Goal: Obtain resource: Download file/media

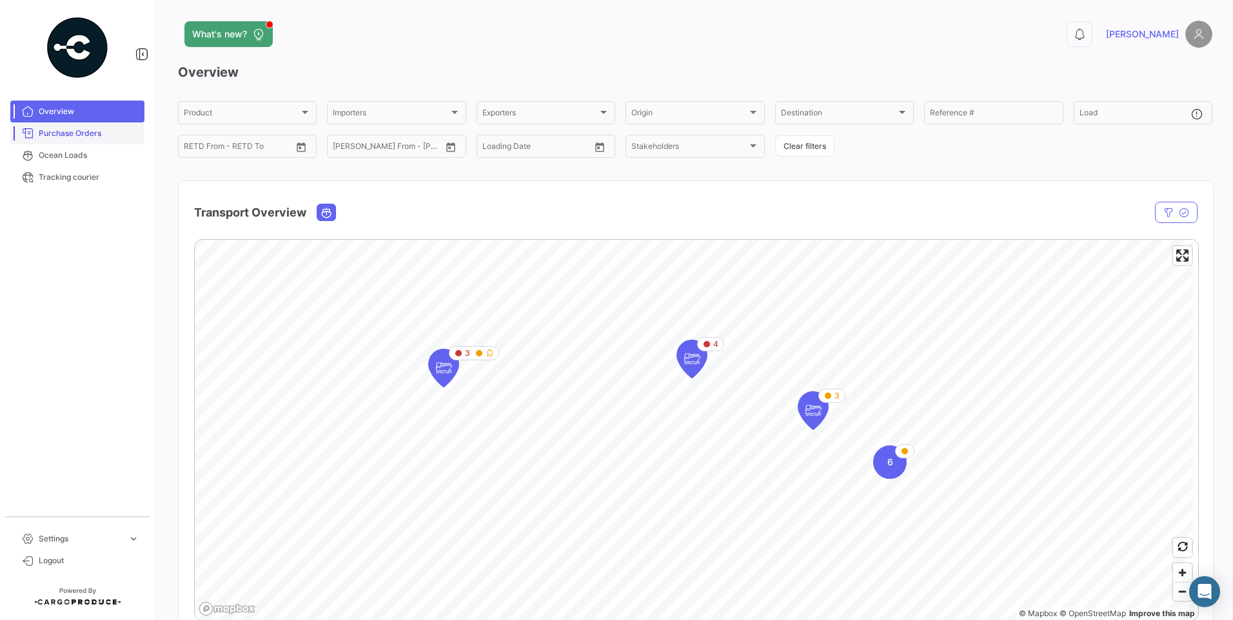
click at [86, 134] on span "Purchase Orders" at bounding box center [89, 134] width 101 height 12
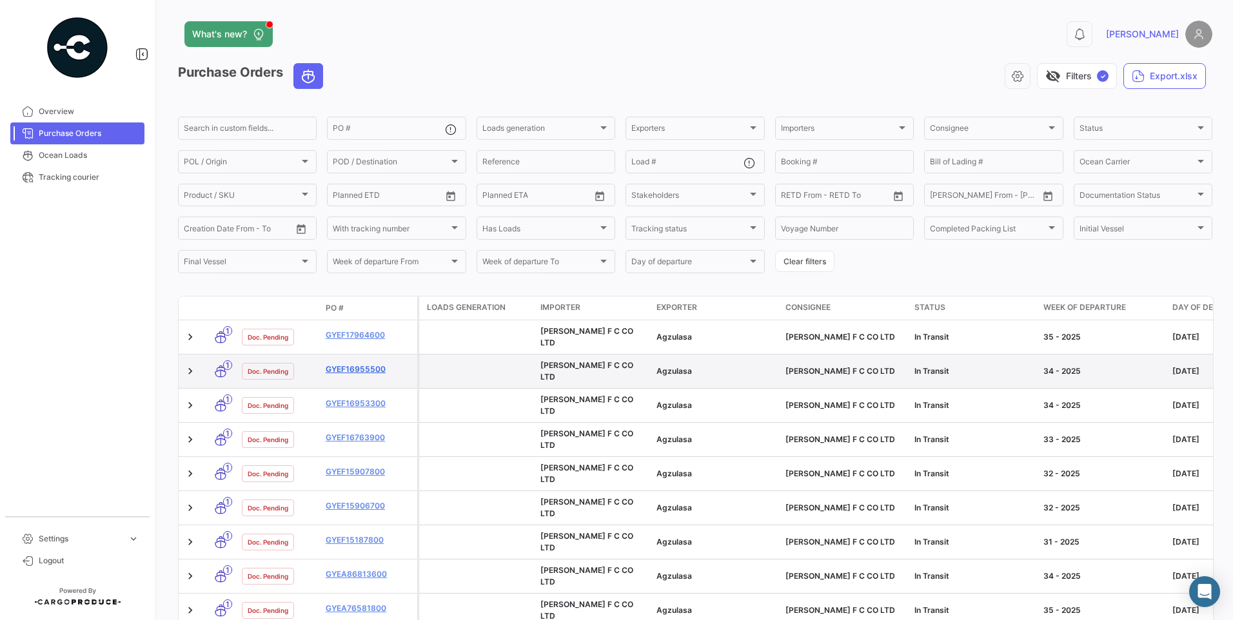
click at [371, 364] on link "GYEF16955500" at bounding box center [369, 370] width 86 height 12
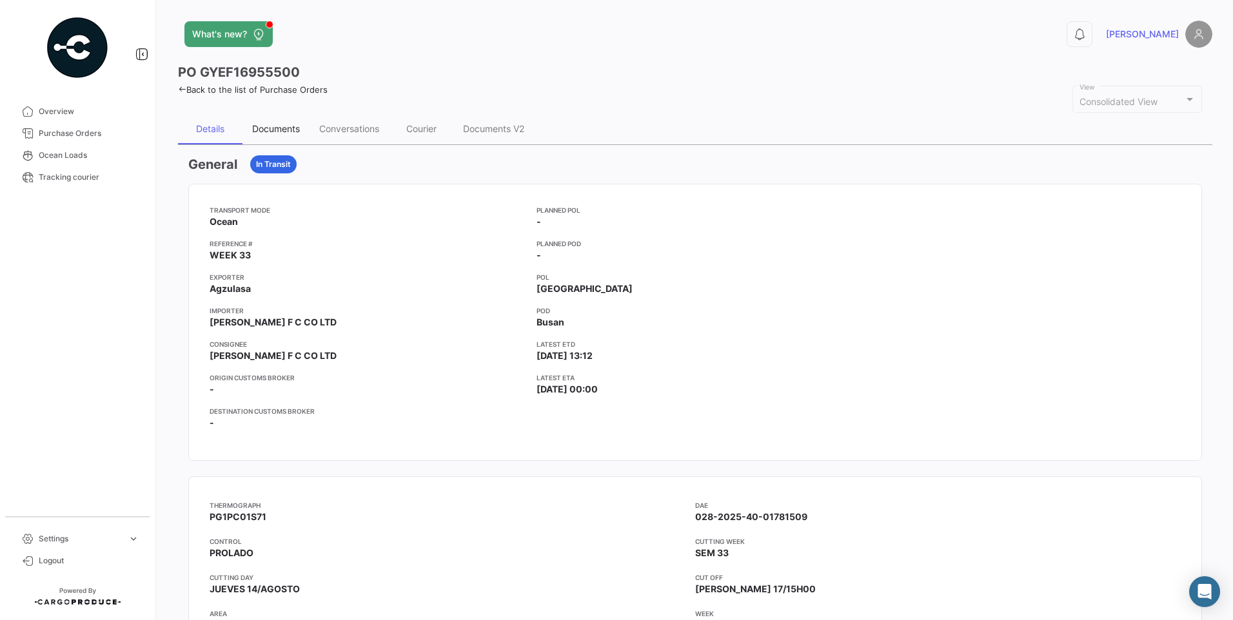
click at [297, 121] on div "Documents" at bounding box center [275, 129] width 67 height 31
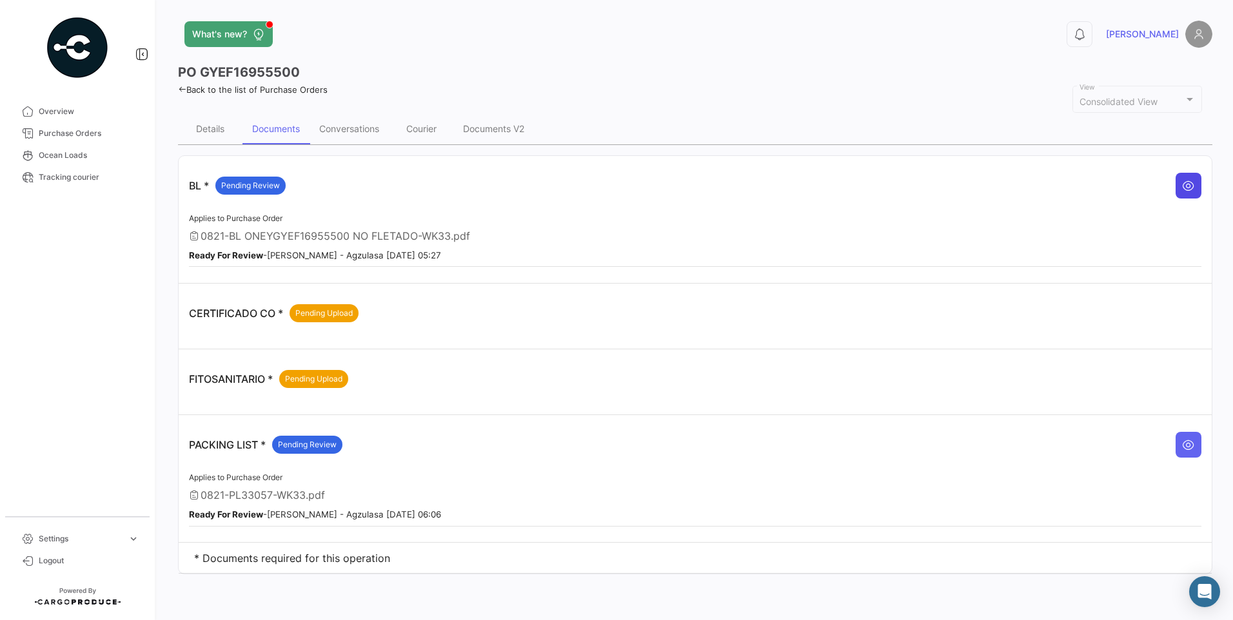
click at [1196, 188] on button at bounding box center [1189, 186] width 26 height 26
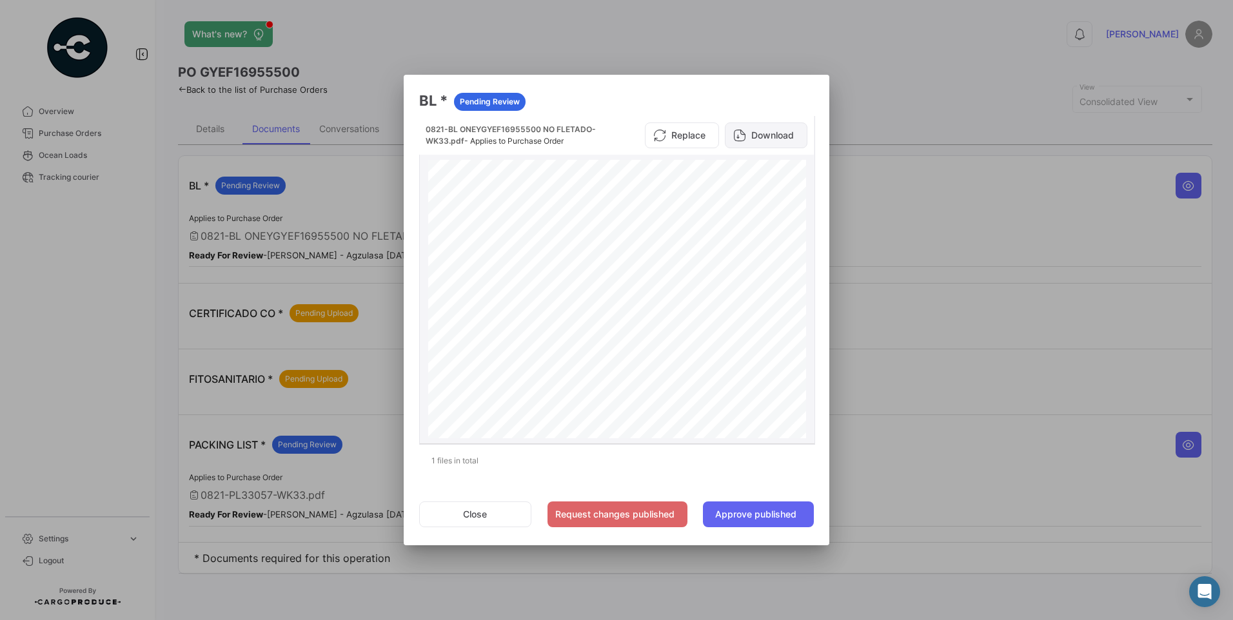
click at [776, 136] on button "Download" at bounding box center [766, 136] width 83 height 26
click at [464, 515] on button "Close" at bounding box center [475, 515] width 112 height 26
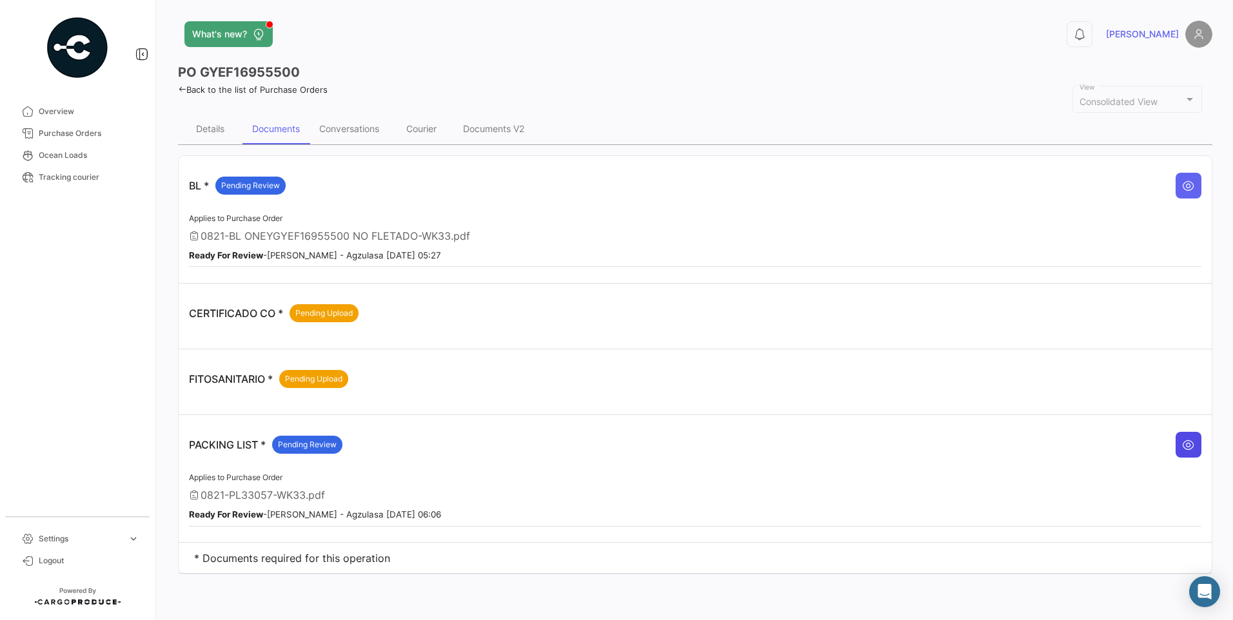
click at [1189, 448] on icon at bounding box center [1188, 445] width 13 height 13
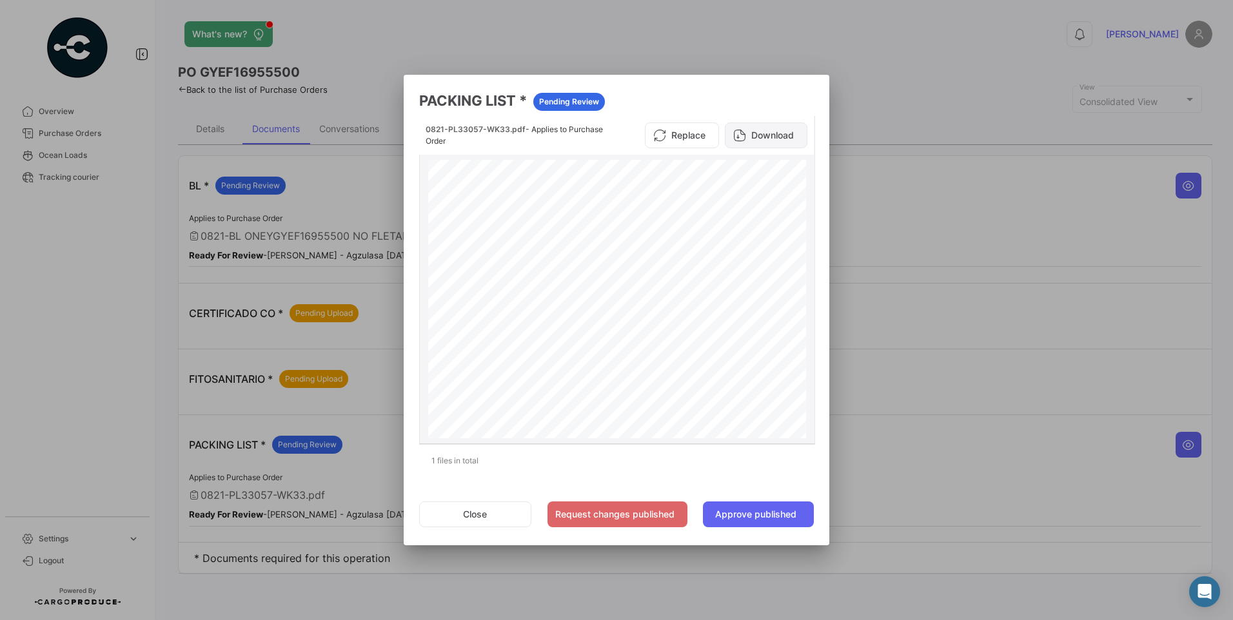
click at [771, 140] on button "Download" at bounding box center [766, 136] width 83 height 26
click at [475, 515] on button "Close" at bounding box center [475, 515] width 112 height 26
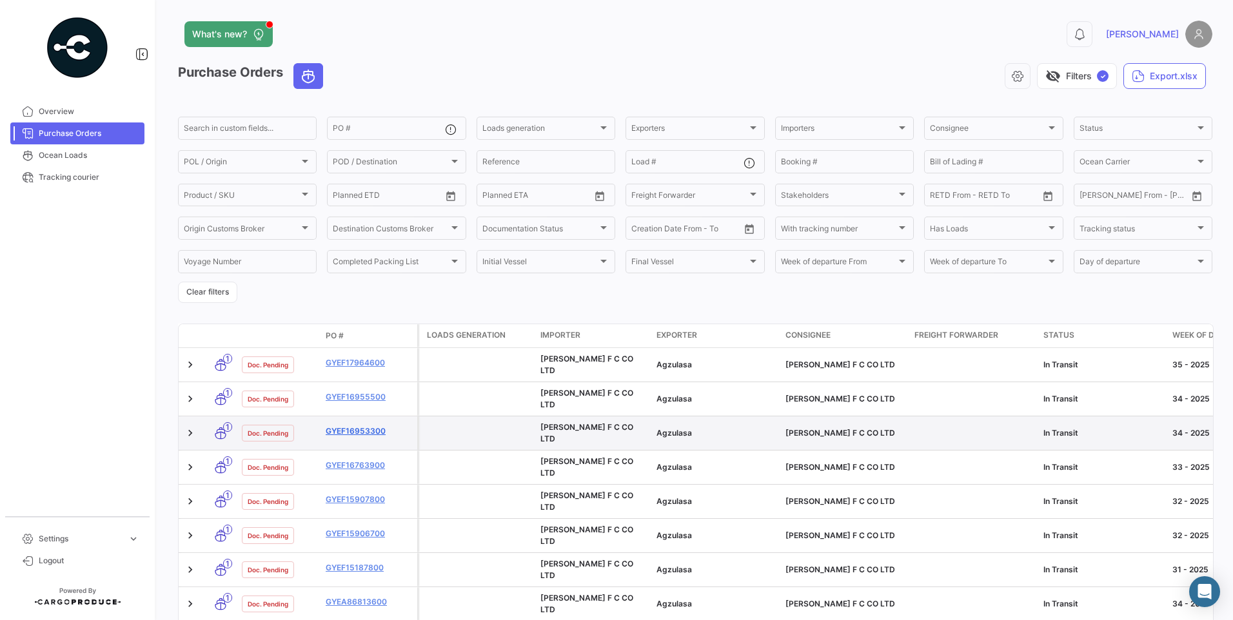
click at [349, 426] on link "GYEF16953300" at bounding box center [369, 432] width 86 height 12
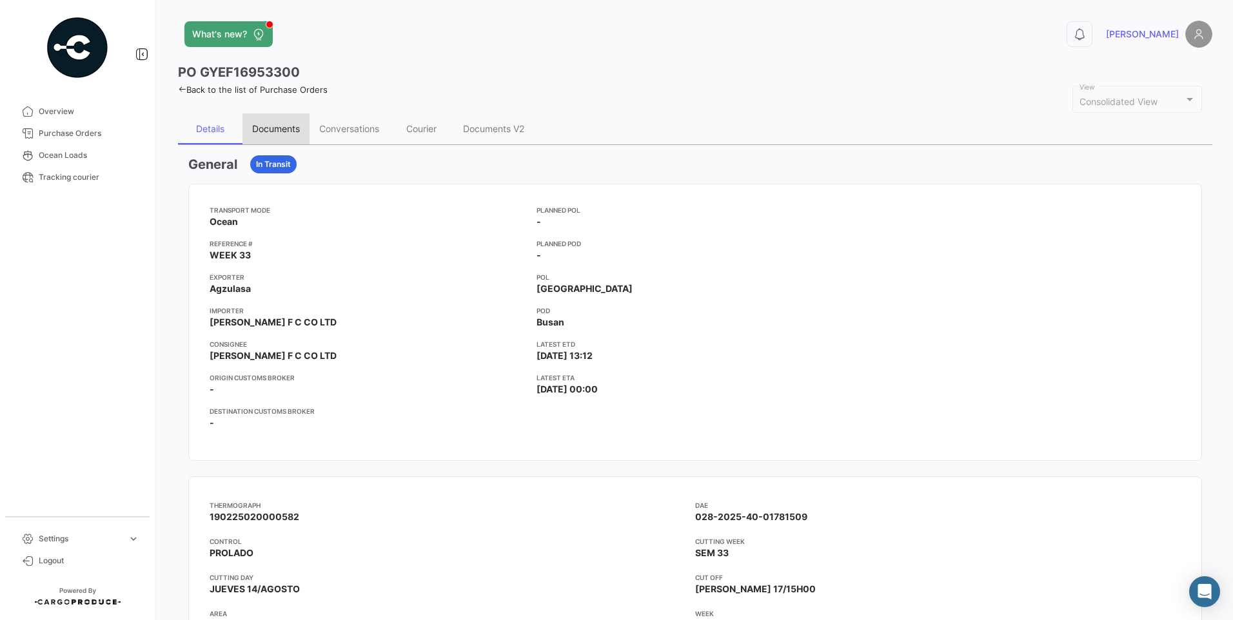
click at [281, 133] on div "Documents" at bounding box center [276, 128] width 48 height 11
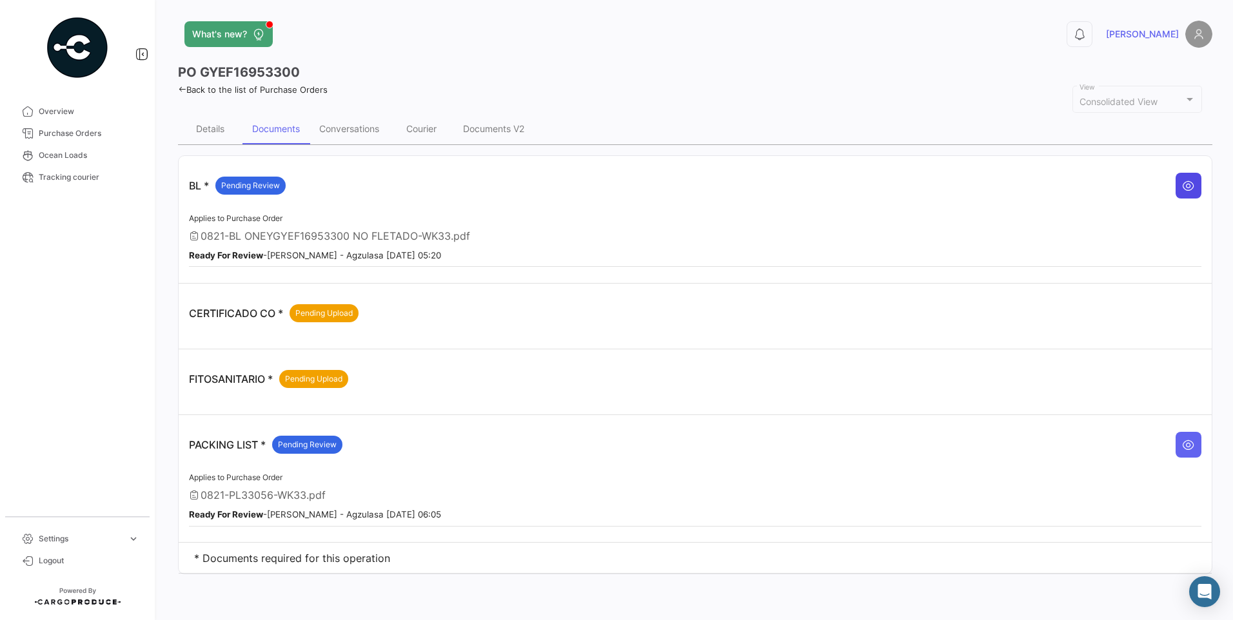
click at [1188, 193] on button at bounding box center [1189, 186] width 26 height 26
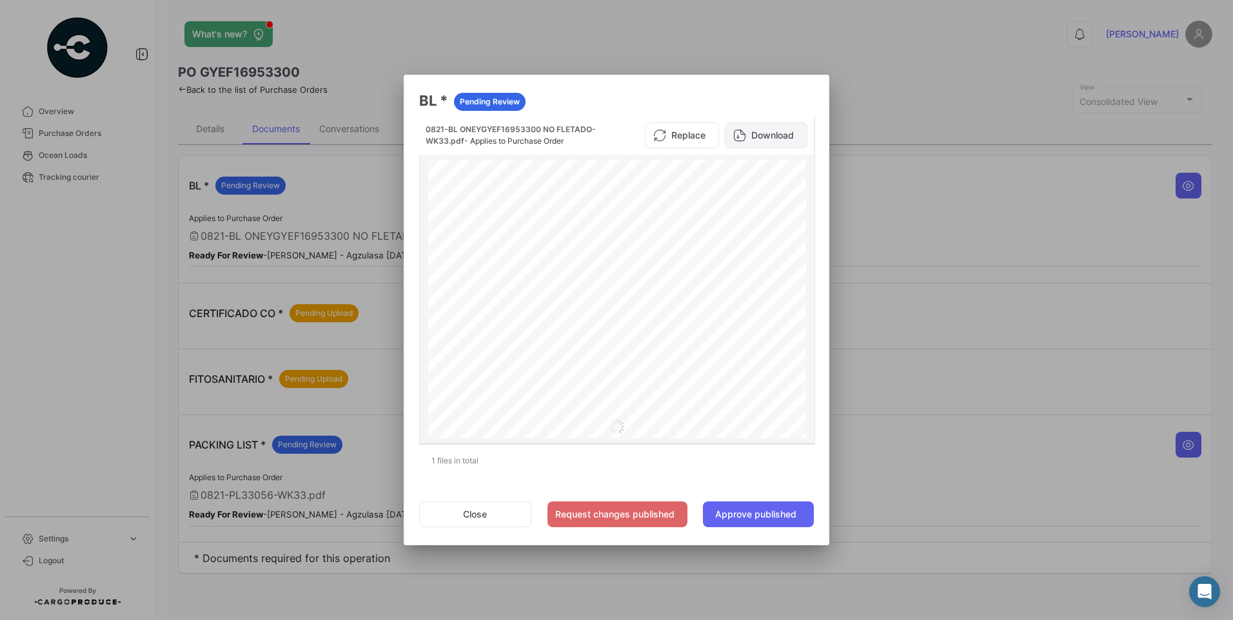
click at [765, 133] on button "Download" at bounding box center [766, 136] width 83 height 26
drag, startPoint x: 501, startPoint y: 511, endPoint x: 629, endPoint y: 508, distance: 128.4
click at [501, 511] on button "Close" at bounding box center [475, 515] width 112 height 26
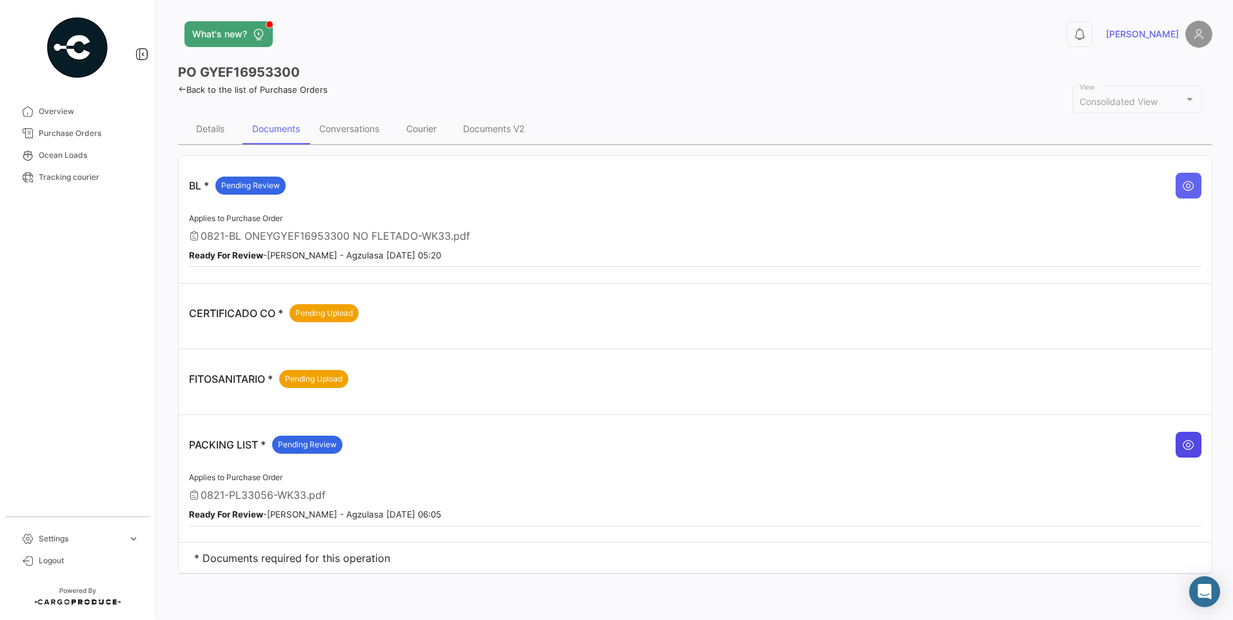
click at [1189, 451] on icon at bounding box center [1188, 445] width 13 height 13
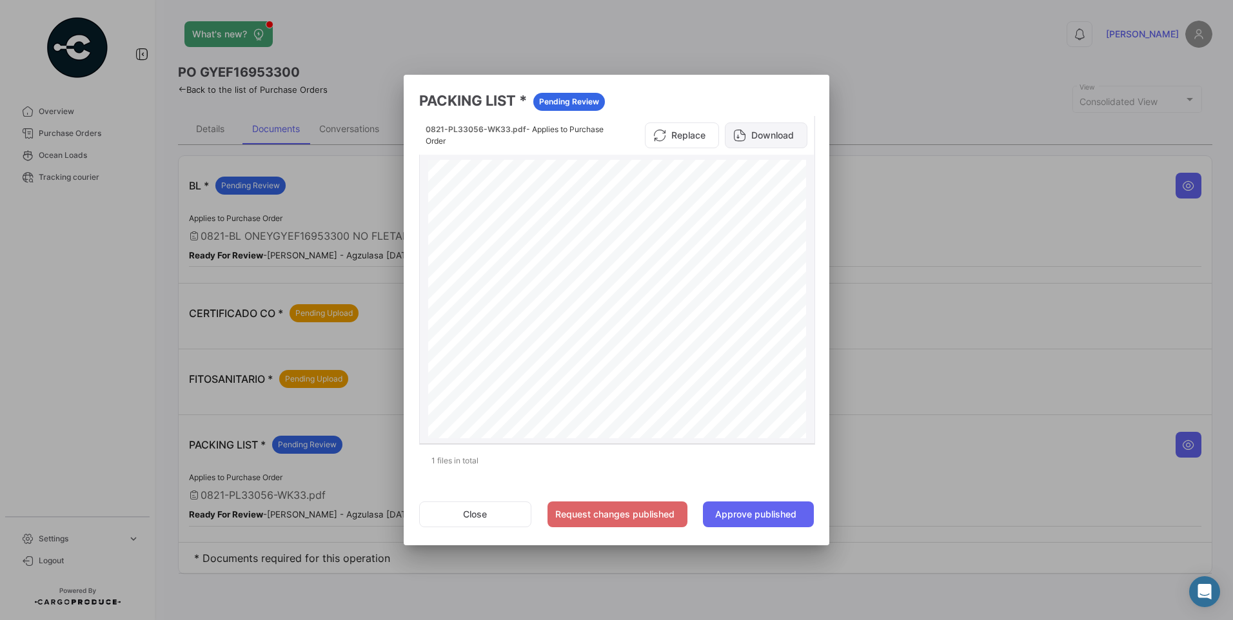
click at [763, 139] on button "Download" at bounding box center [766, 136] width 83 height 26
click at [477, 509] on button "Close" at bounding box center [475, 515] width 112 height 26
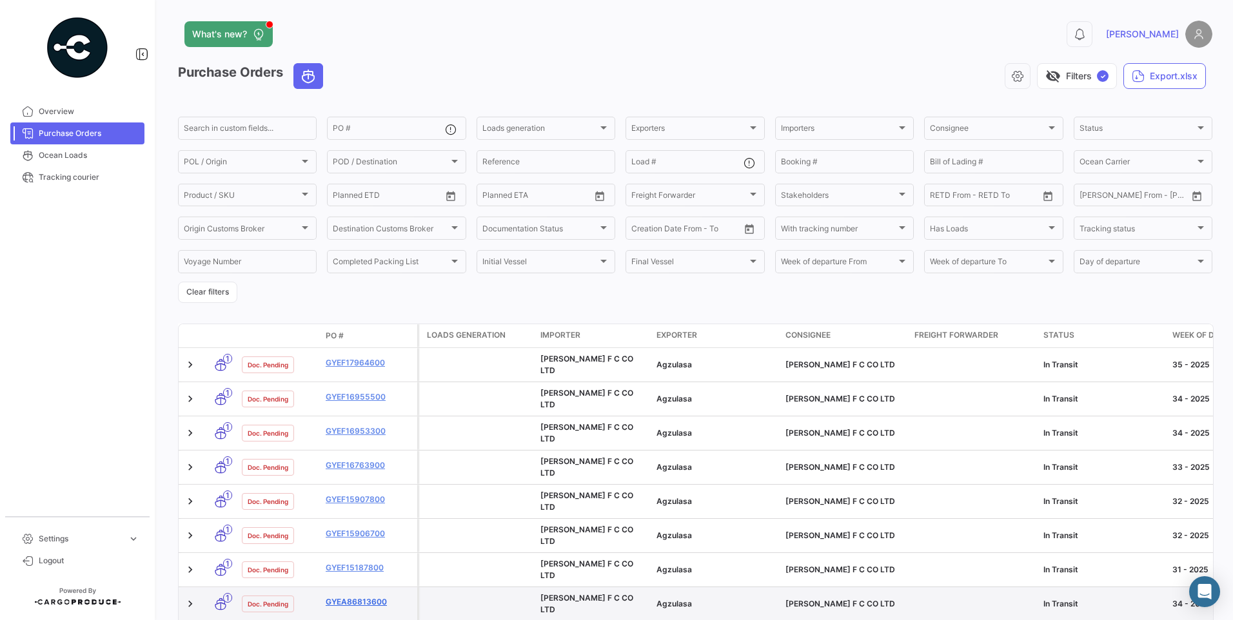
click at [357, 597] on link "GYEA86813600" at bounding box center [369, 603] width 86 height 12
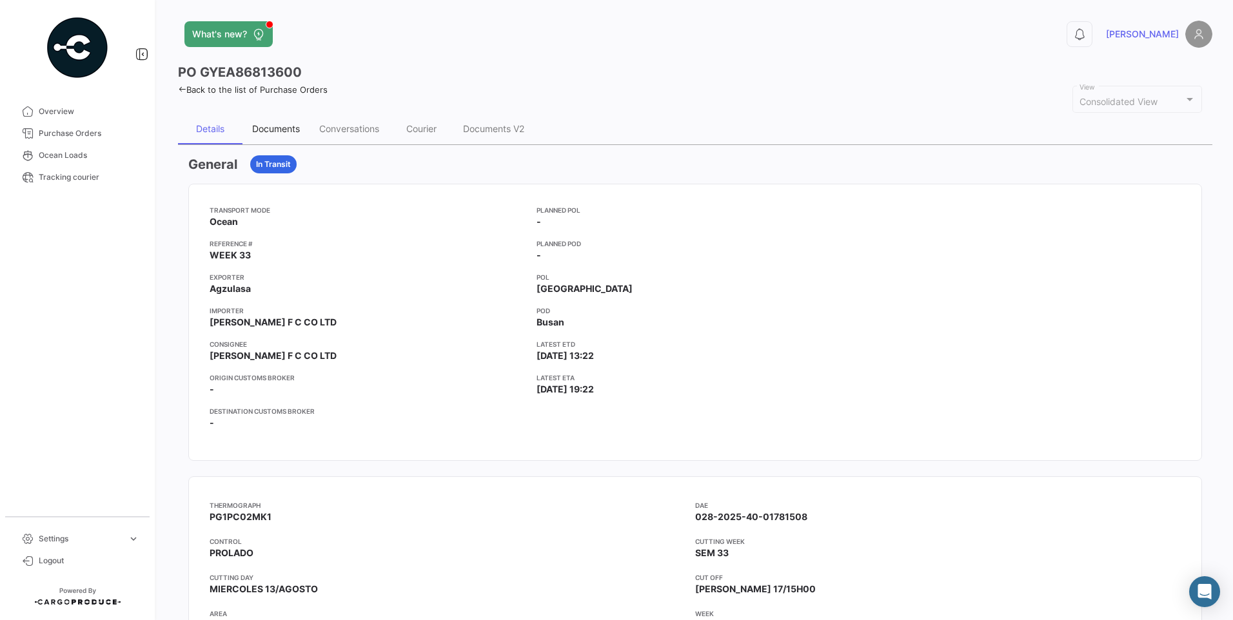
click at [257, 119] on div "Documents" at bounding box center [275, 129] width 67 height 31
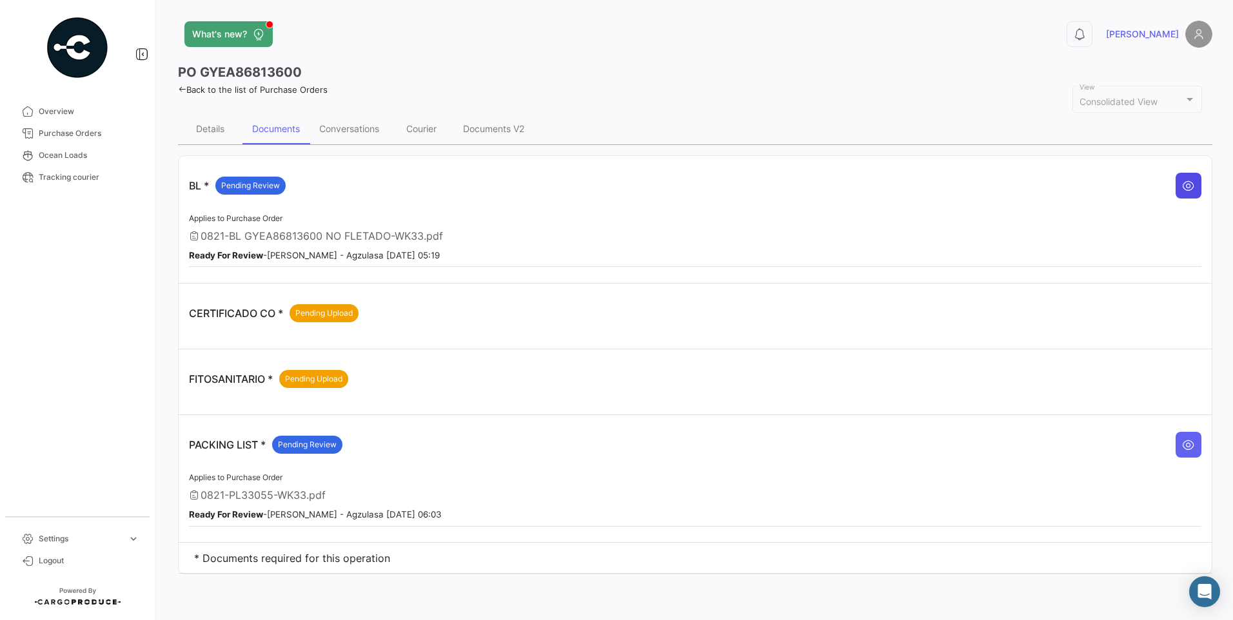
click at [1194, 182] on icon at bounding box center [1188, 185] width 13 height 13
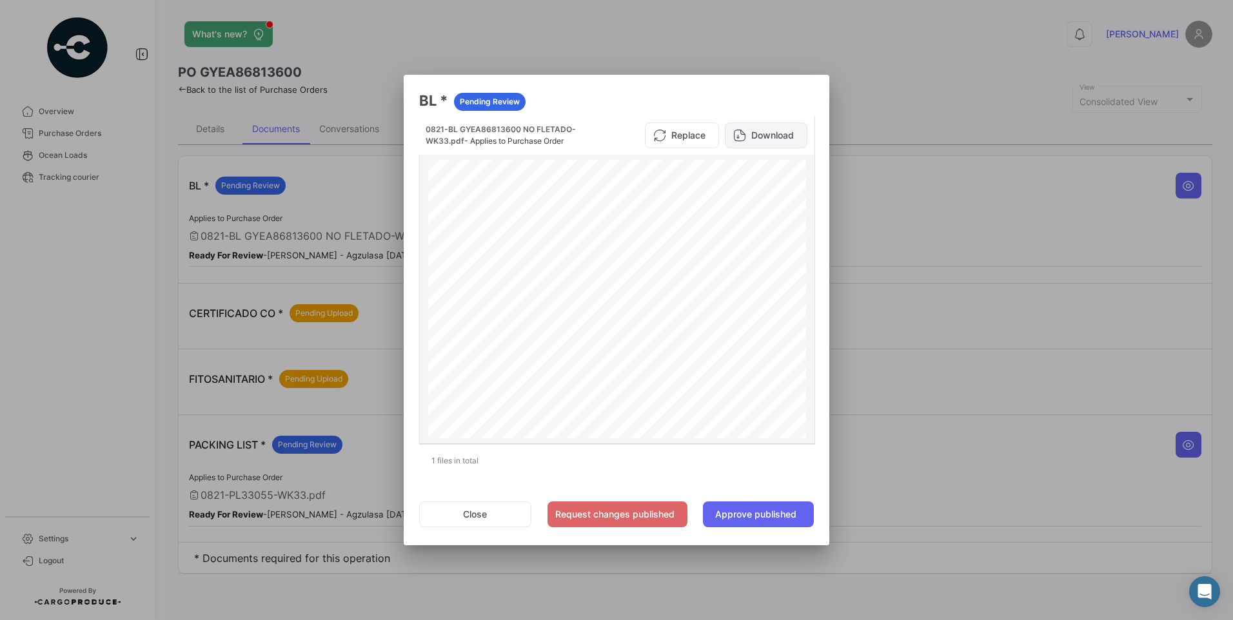
click at [767, 133] on button "Download" at bounding box center [766, 136] width 83 height 26
click at [459, 516] on button "Close" at bounding box center [475, 515] width 112 height 26
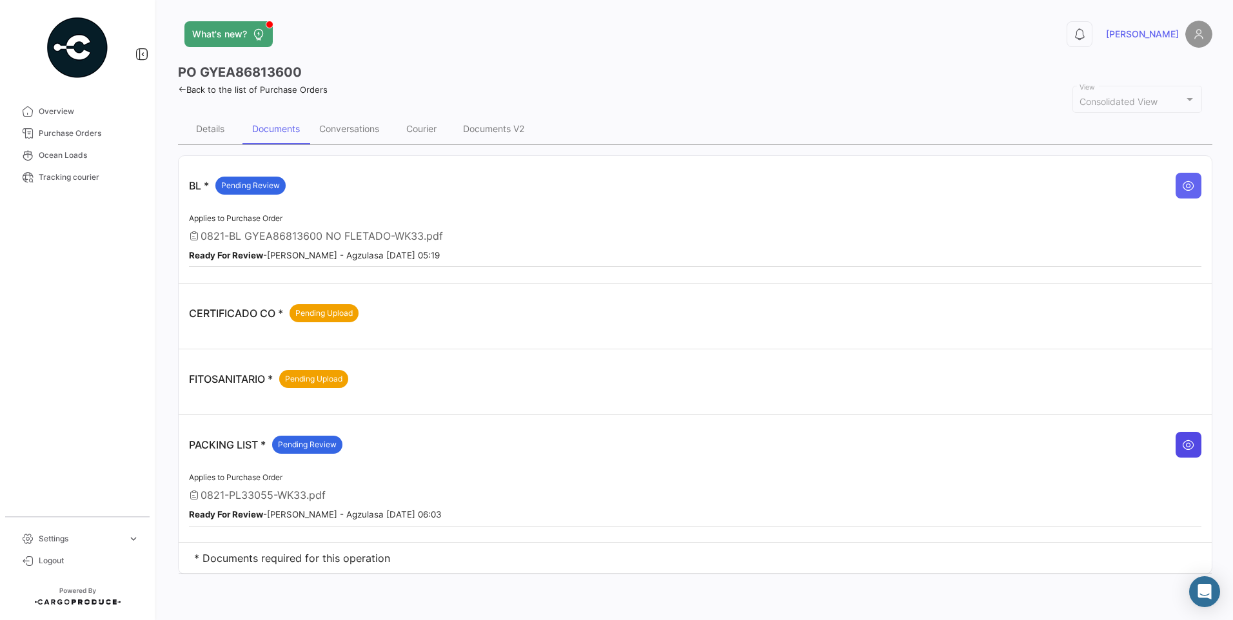
click at [1199, 442] on button at bounding box center [1189, 445] width 26 height 26
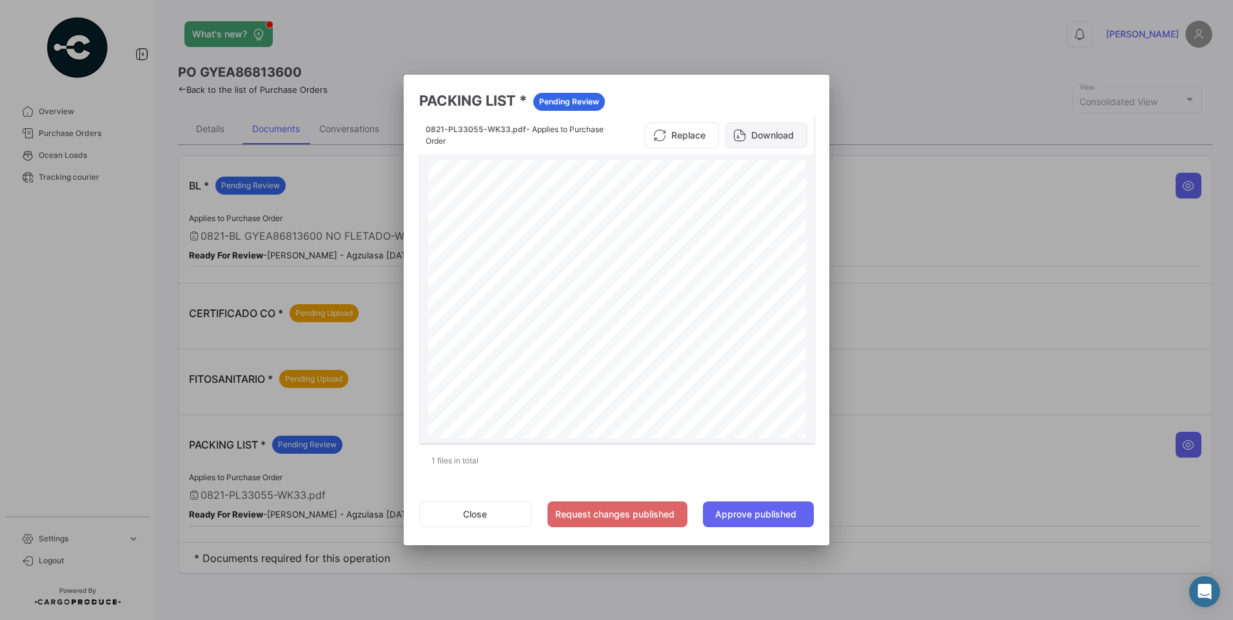
click at [771, 126] on button "Download" at bounding box center [766, 136] width 83 height 26
click at [484, 515] on button "Close" at bounding box center [475, 515] width 112 height 26
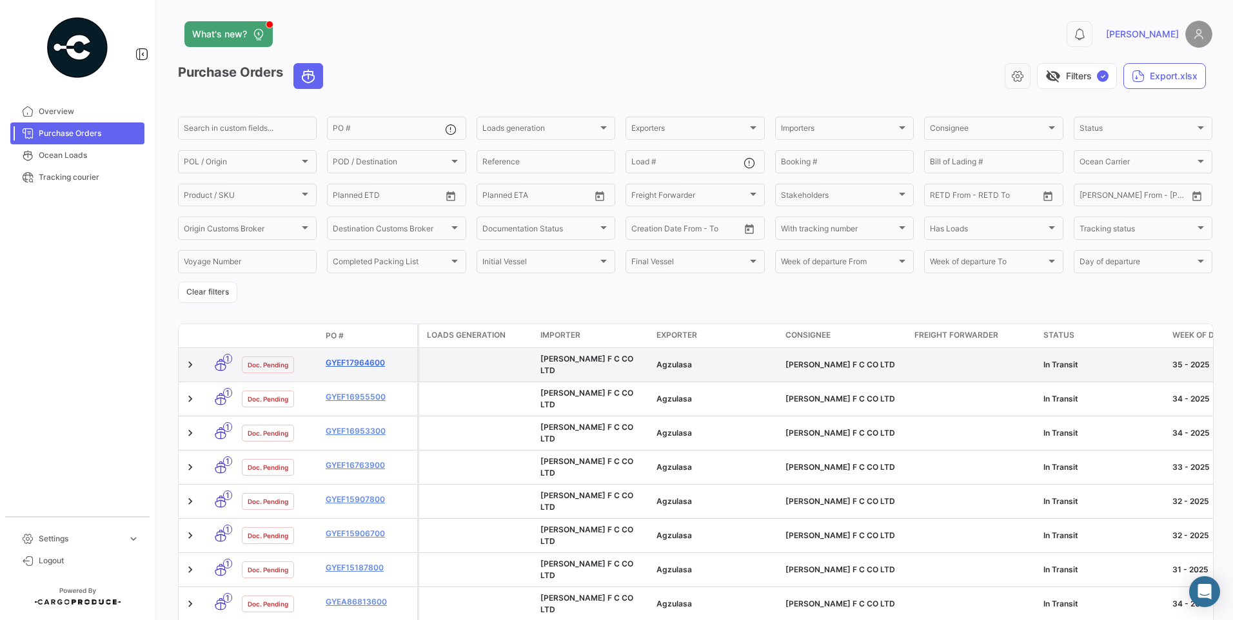
click at [375, 359] on link "GYEF17964600" at bounding box center [369, 363] width 86 height 12
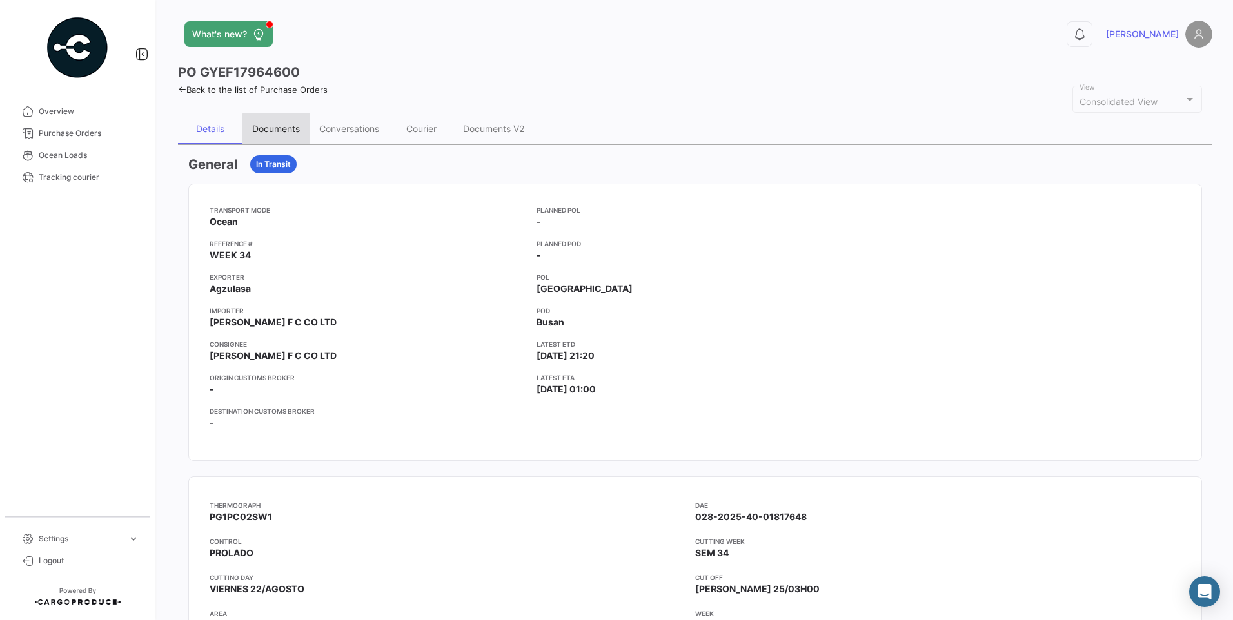
click at [279, 131] on div "Documents" at bounding box center [276, 128] width 48 height 11
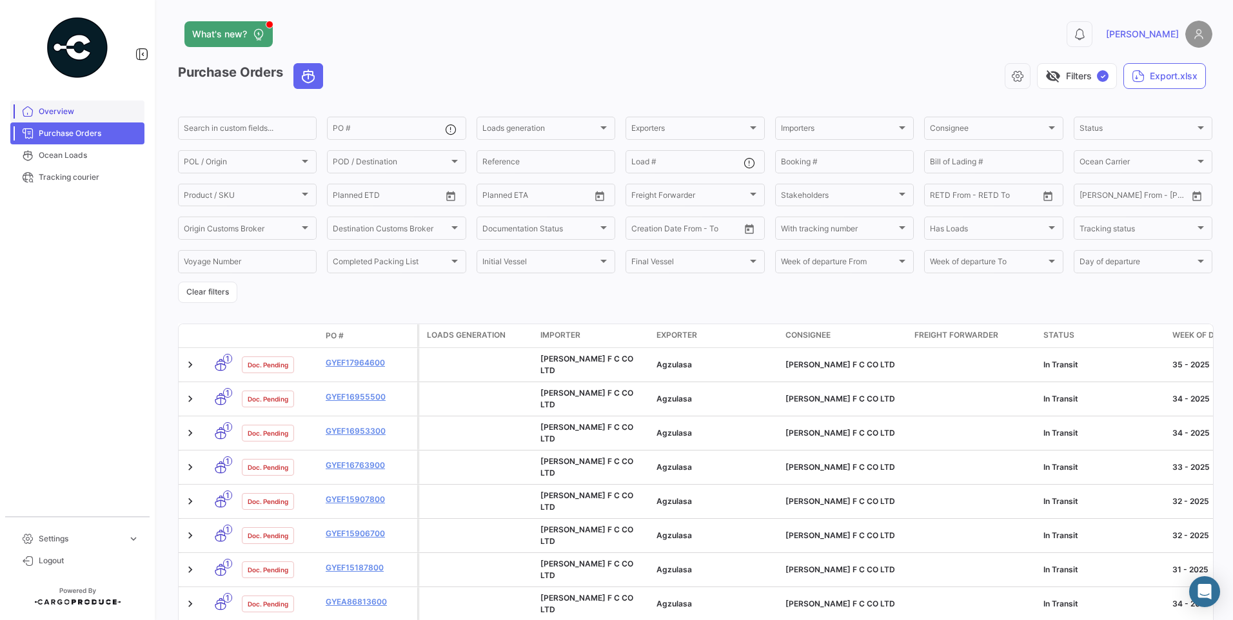
click at [90, 108] on span "Overview" at bounding box center [89, 112] width 101 height 12
